Goal: Browse casually

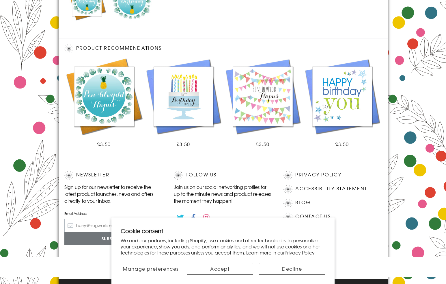
scroll to position [312, 0]
